Goal: Check status: Check status

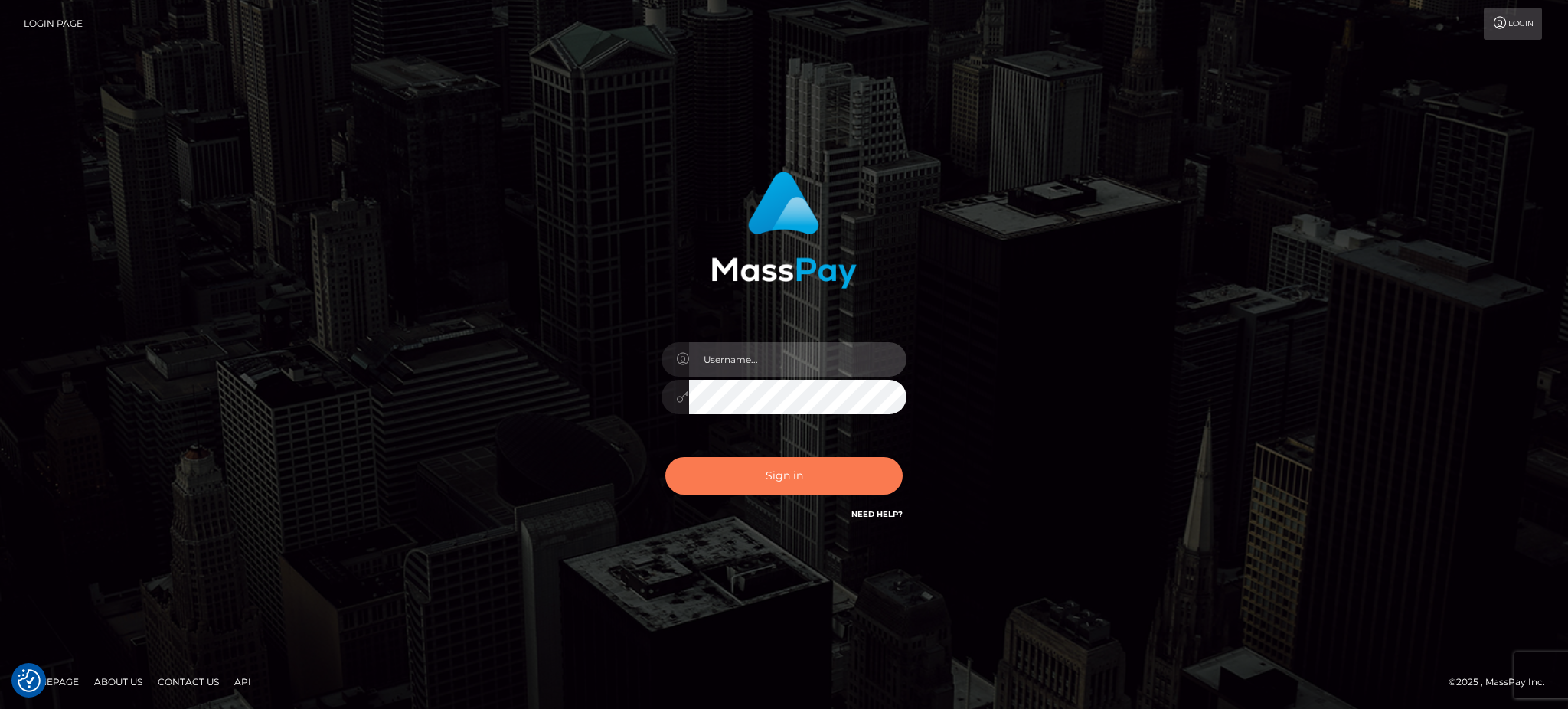
type input "Arjhon.megabonanza"
click at [779, 461] on button "Sign in" at bounding box center [784, 475] width 238 height 37
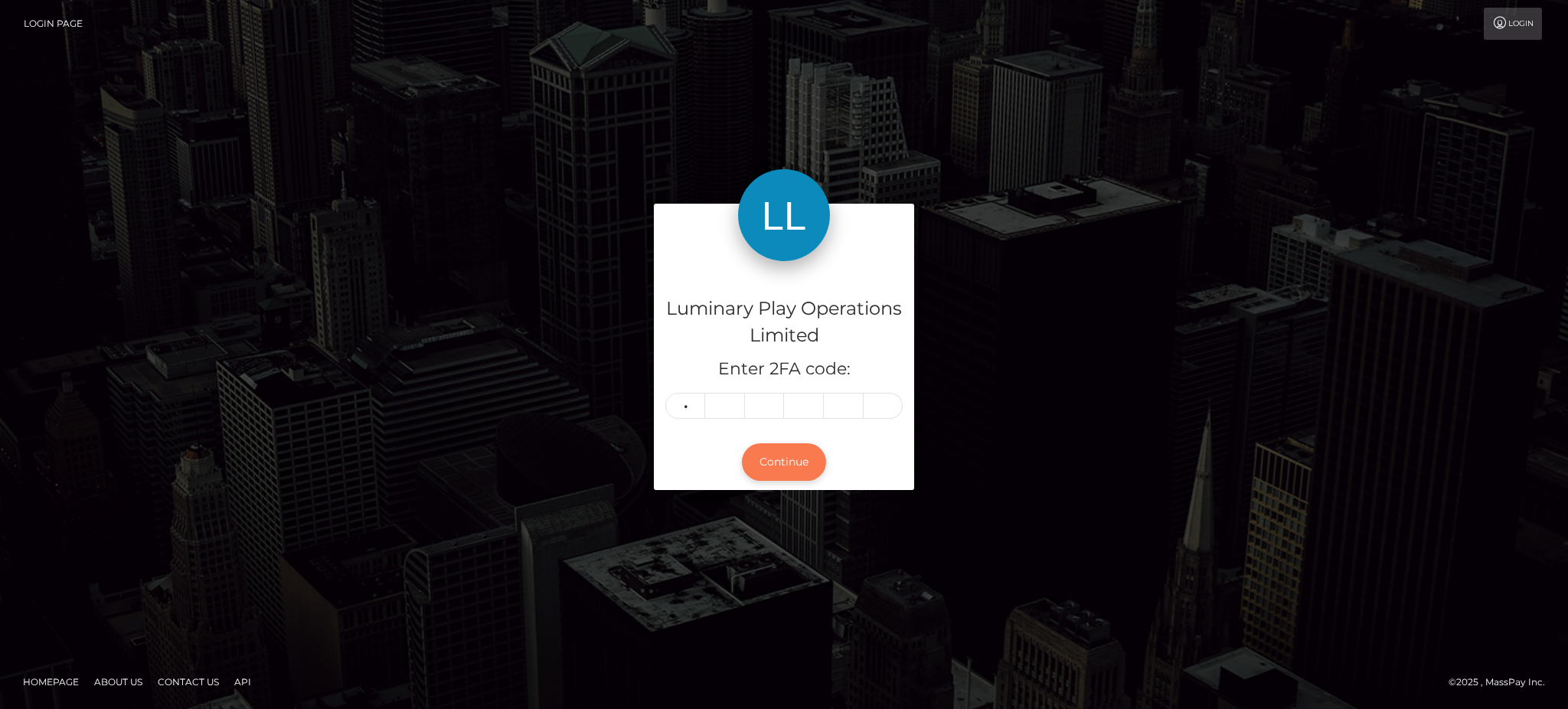
type input "2"
type input "5"
type input "3"
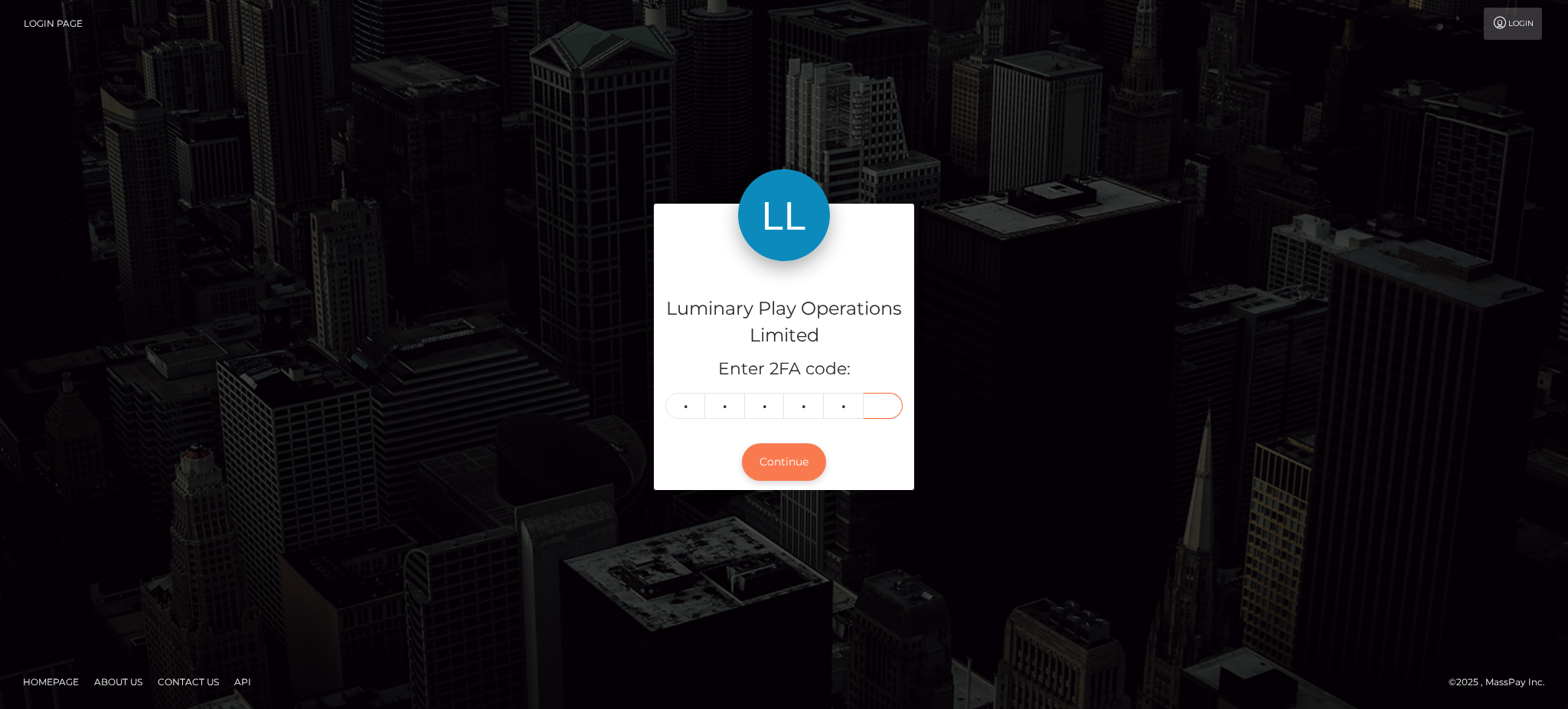
type input "8"
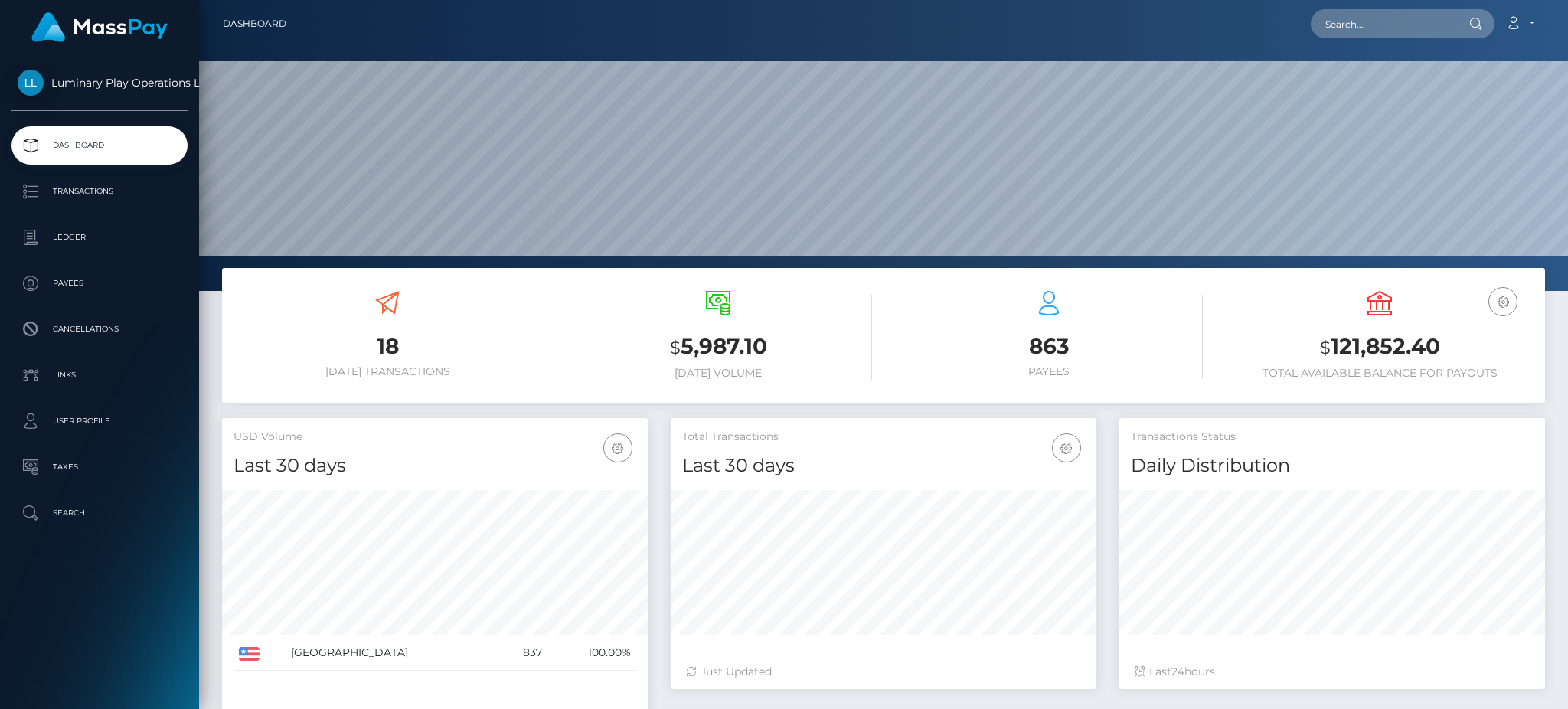
scroll to position [272, 425]
drag, startPoint x: 1449, startPoint y: 356, endPoint x: 1329, endPoint y: 354, distance: 120.0
click at [1329, 353] on h3 "$ 121,852.40" at bounding box center [1380, 347] width 308 height 32
copy h3 "121,852.40"
click at [1484, 349] on h3 "$ 121,852.40" at bounding box center [1380, 347] width 308 height 32
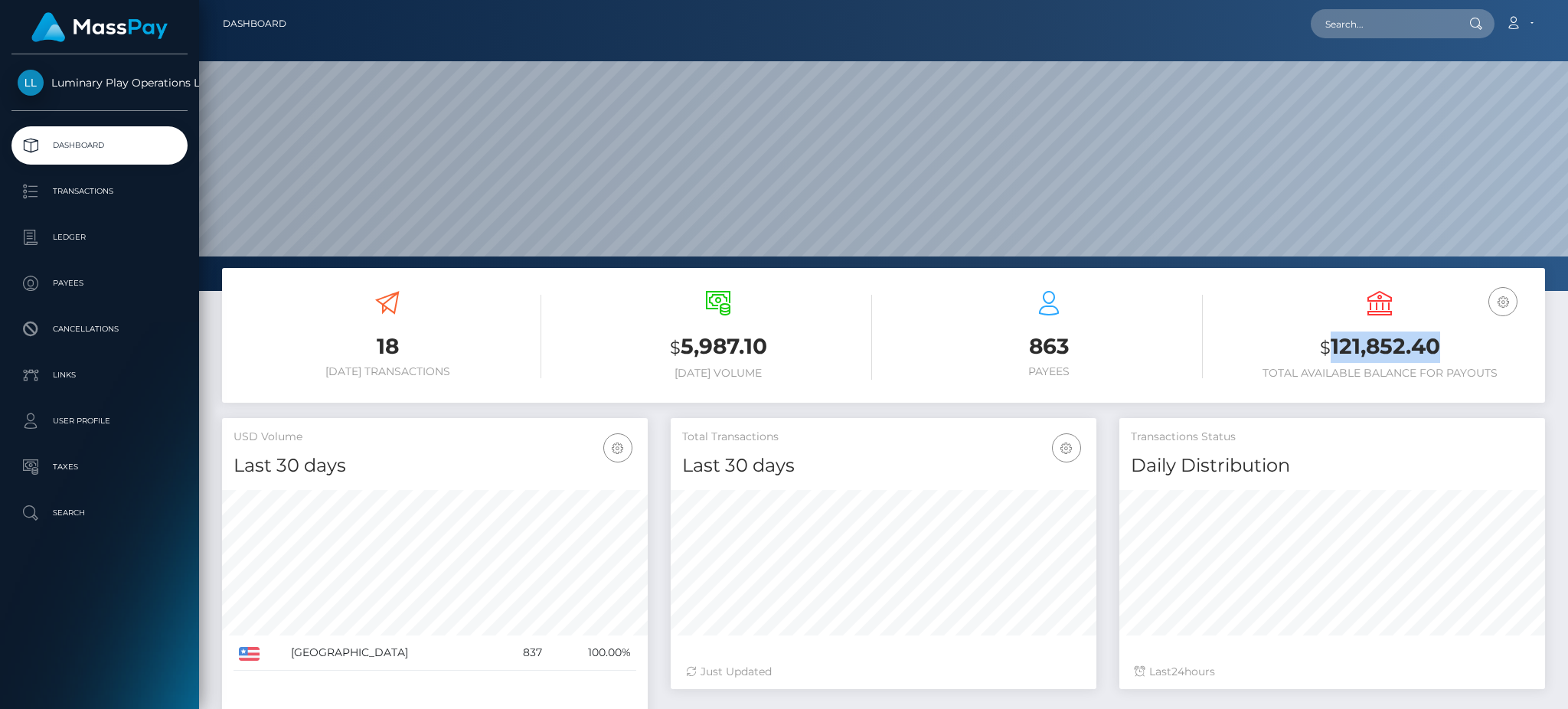
copy h3 "121,852.40"
drag, startPoint x: 1460, startPoint y: 348, endPoint x: 1332, endPoint y: 354, distance: 128.1
click at [1332, 354] on h3 "$ 121,852.40" at bounding box center [1380, 347] width 308 height 32
